Goal: Find specific page/section: Find specific page/section

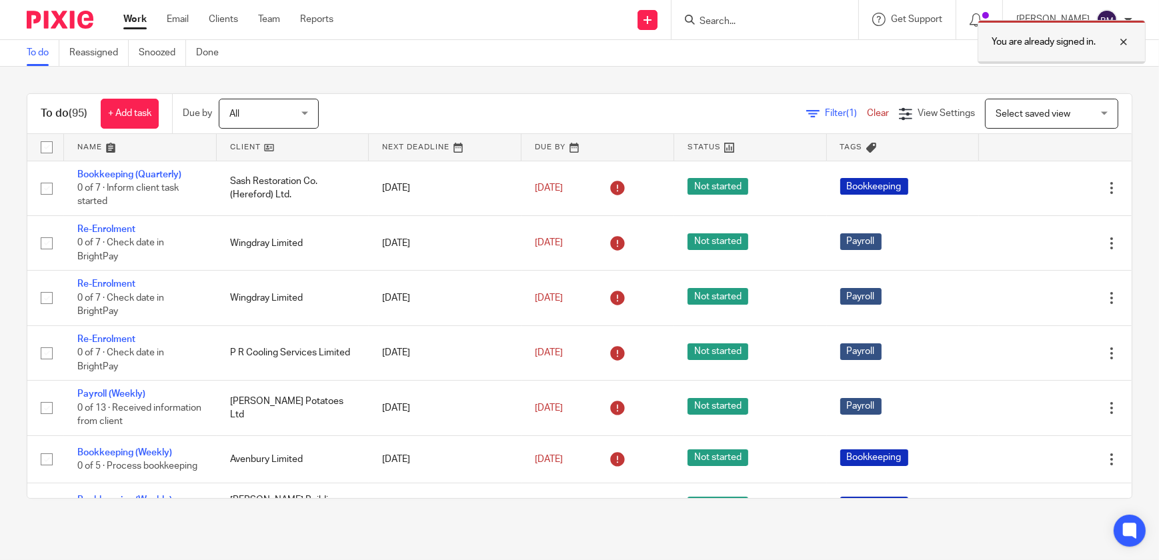
click at [1126, 42] on div at bounding box center [1113, 42] width 36 height 16
click at [747, 21] on input "Search" at bounding box center [758, 22] width 120 height 12
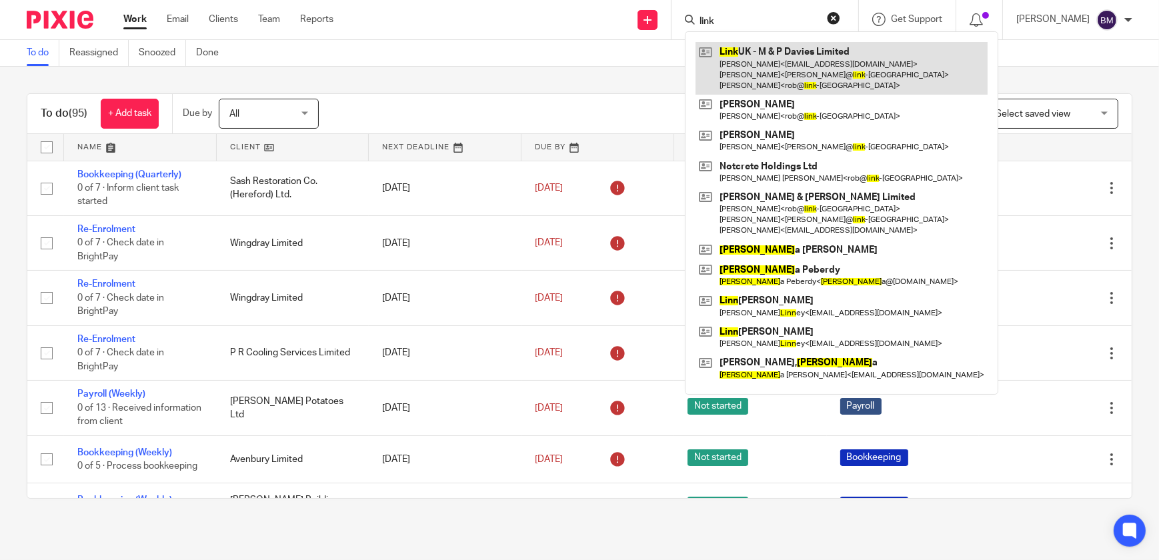
type input "link"
click at [769, 61] on link at bounding box center [841, 68] width 292 height 53
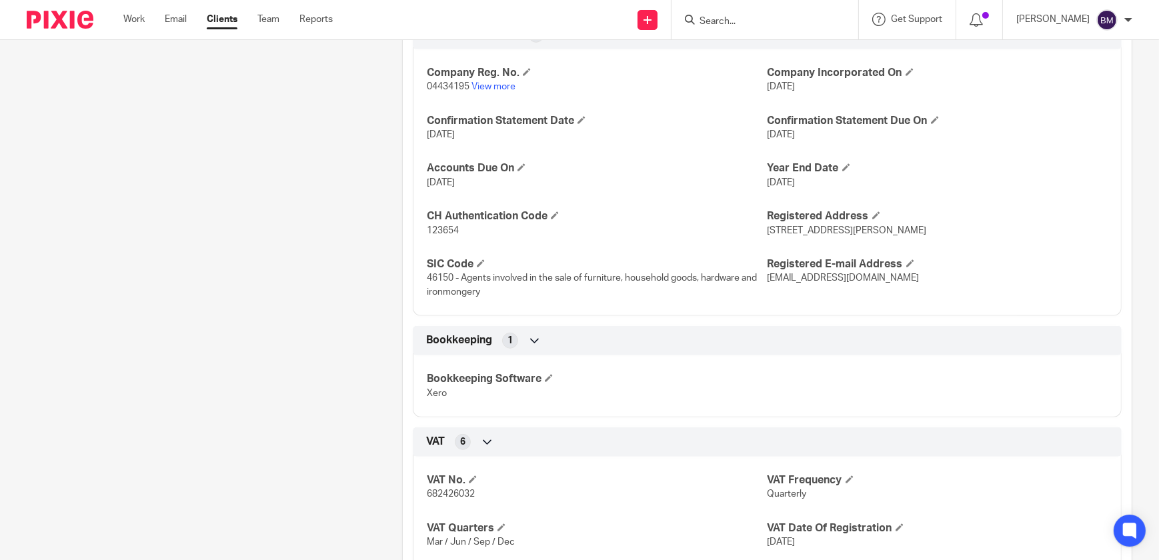
scroll to position [1111, 0]
